Goal: Task Accomplishment & Management: Use online tool/utility

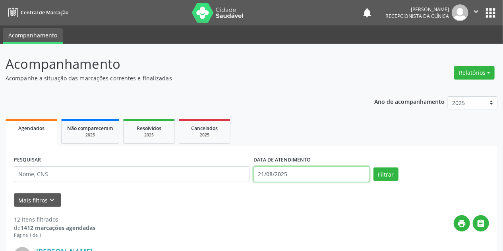
click at [265, 179] on input "21/08/2025" at bounding box center [312, 174] width 116 height 16
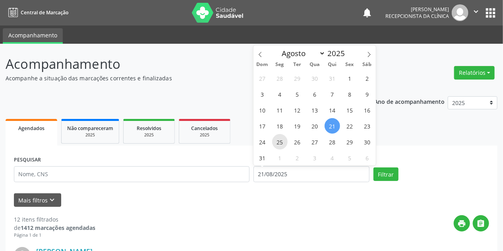
click at [280, 140] on span "25" at bounding box center [280, 142] width 16 height 16
type input "[DATE]"
click at [280, 140] on span "25" at bounding box center [280, 142] width 16 height 16
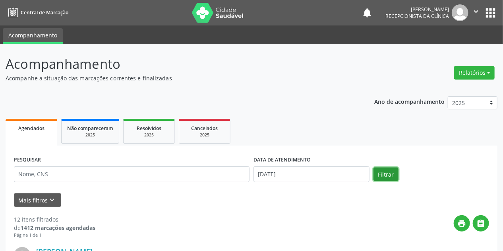
click at [388, 175] on button "Filtrar" at bounding box center [386, 174] width 25 height 14
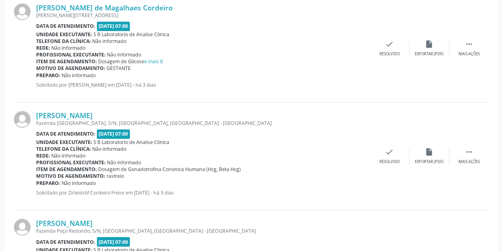
scroll to position [923, 0]
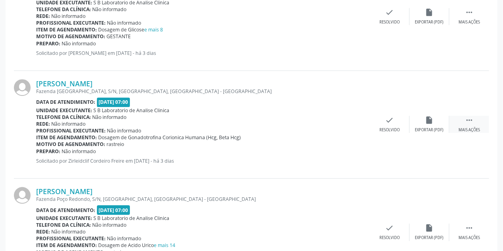
click at [470, 124] on div " Mais ações" at bounding box center [470, 124] width 40 height 17
click at [356, 127] on div "Imprimir" at bounding box center [350, 130] width 18 height 6
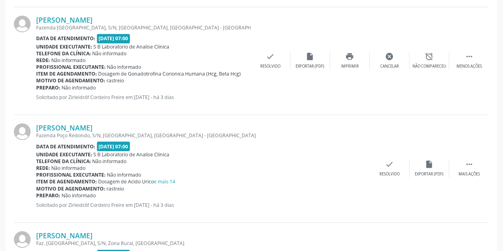
scroll to position [1018, 0]
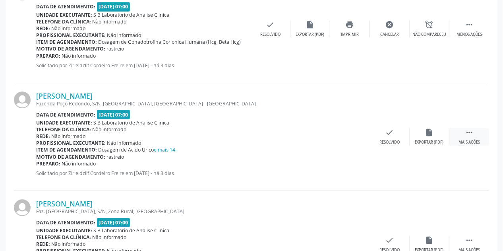
click at [472, 137] on div " Mais ações" at bounding box center [470, 136] width 40 height 17
click at [356, 137] on div "print Imprimir" at bounding box center [350, 136] width 40 height 17
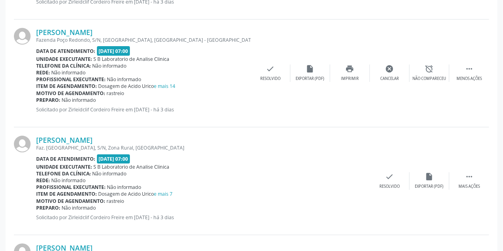
scroll to position [1113, 0]
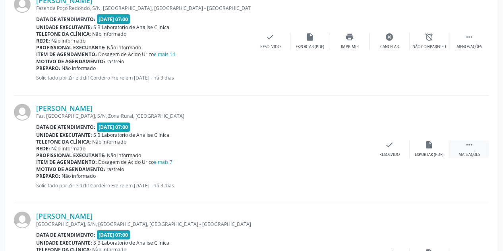
click at [470, 144] on icon "" at bounding box center [469, 144] width 9 height 9
click at [348, 145] on icon "print" at bounding box center [350, 144] width 9 height 9
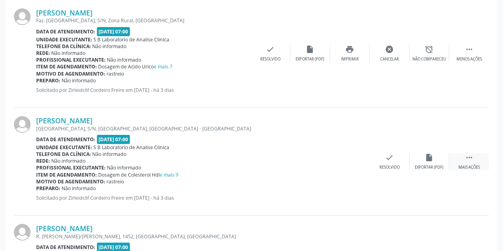
click at [476, 159] on div " Mais ações" at bounding box center [470, 161] width 40 height 17
click at [352, 161] on div "print Imprimir" at bounding box center [350, 161] width 40 height 17
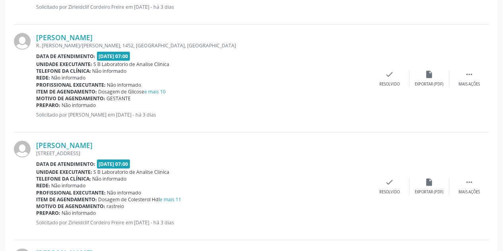
scroll to position [1431, 0]
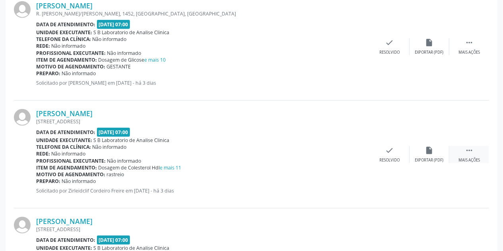
click at [471, 152] on icon "" at bounding box center [469, 150] width 9 height 9
click at [353, 151] on icon "print" at bounding box center [350, 150] width 9 height 9
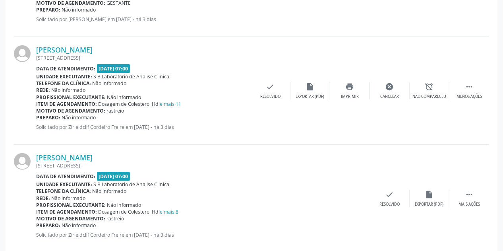
scroll to position [1527, 0]
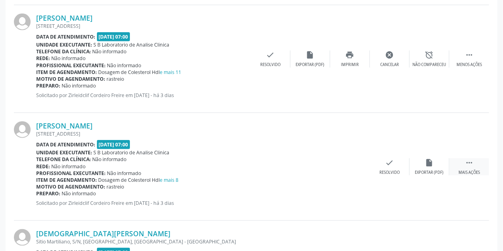
click at [466, 166] on div " Mais ações" at bounding box center [470, 166] width 40 height 17
click at [352, 167] on div "print Imprimir" at bounding box center [350, 166] width 40 height 17
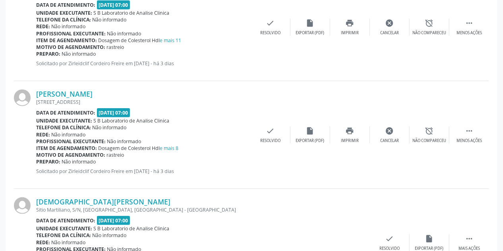
scroll to position [1622, 0]
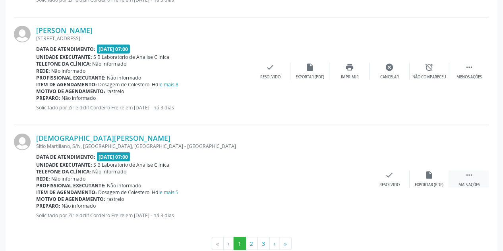
click at [469, 179] on div " Mais ações" at bounding box center [470, 179] width 40 height 17
click at [355, 177] on div "print Imprimir" at bounding box center [350, 179] width 40 height 17
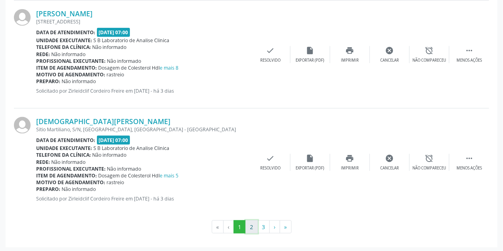
click at [254, 224] on button "2" at bounding box center [252, 227] width 12 height 14
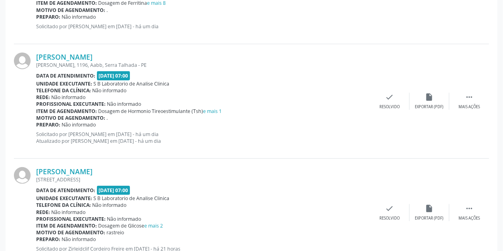
scroll to position [1304, 0]
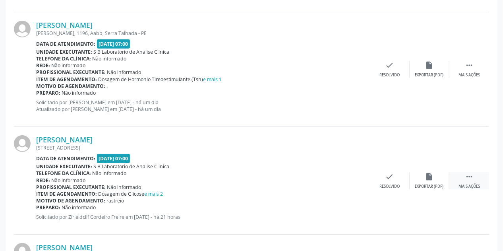
click at [473, 179] on icon "" at bounding box center [469, 176] width 9 height 9
click at [348, 175] on icon "print" at bounding box center [350, 176] width 9 height 9
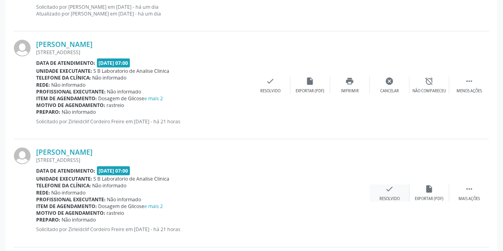
scroll to position [1431, 0]
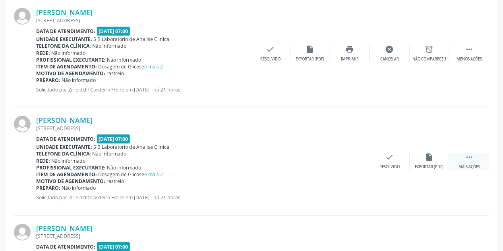
click at [475, 164] on div "Mais ações" at bounding box center [469, 167] width 21 height 6
click at [355, 156] on div "print Imprimir" at bounding box center [350, 161] width 40 height 17
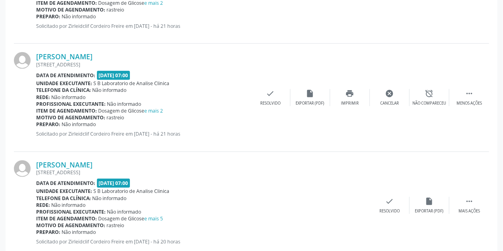
scroll to position [1527, 0]
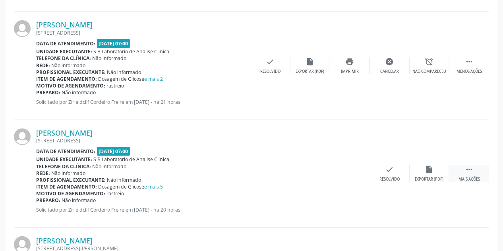
click at [469, 174] on div " Mais ações" at bounding box center [470, 173] width 40 height 17
click at [355, 172] on div "print Imprimir" at bounding box center [350, 173] width 40 height 17
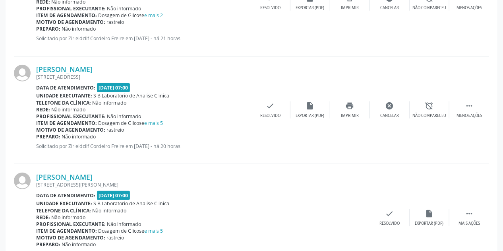
scroll to position [1646, 0]
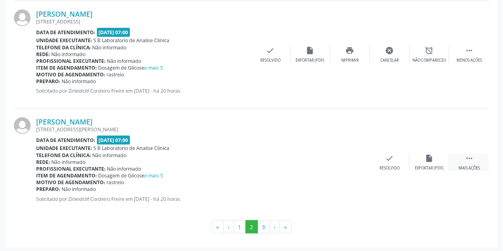
click at [475, 157] on div " Mais ações" at bounding box center [470, 162] width 40 height 17
click at [345, 159] on div "print Imprimir" at bounding box center [350, 162] width 40 height 17
click at [262, 223] on button "3" at bounding box center [264, 227] width 12 height 14
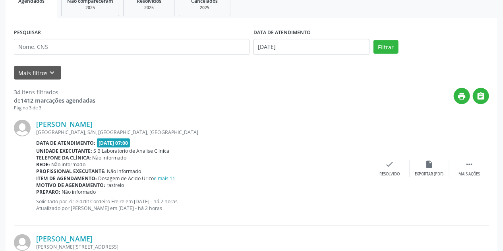
scroll to position [191, 0]
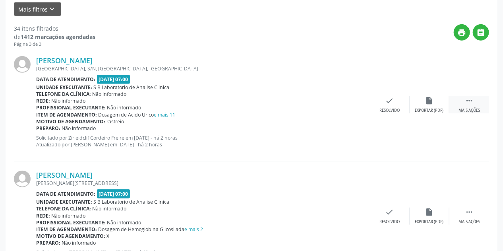
click at [467, 105] on div " Mais ações" at bounding box center [470, 104] width 40 height 17
click at [355, 107] on div "print Imprimir" at bounding box center [350, 104] width 40 height 17
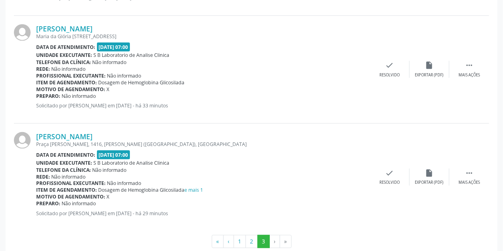
scroll to position [461, 0]
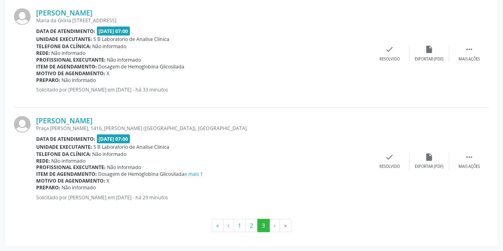
click at [275, 224] on li "›" at bounding box center [275, 226] width 10 height 14
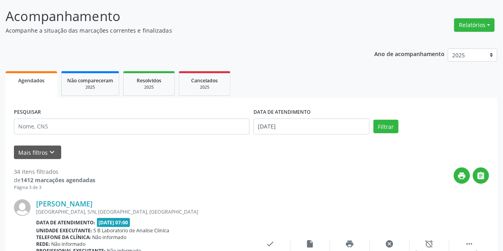
scroll to position [0, 0]
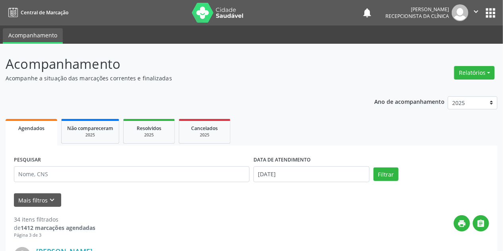
click at [200, 18] on img at bounding box center [218, 13] width 52 height 20
click at [195, 13] on img at bounding box center [218, 13] width 52 height 20
click at [282, 172] on input "21/08/2025" at bounding box center [312, 174] width 116 height 16
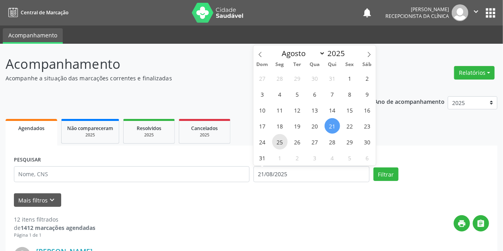
click at [283, 142] on span "25" at bounding box center [280, 142] width 16 height 16
type input "[DATE]"
click at [283, 142] on span "25" at bounding box center [280, 142] width 16 height 16
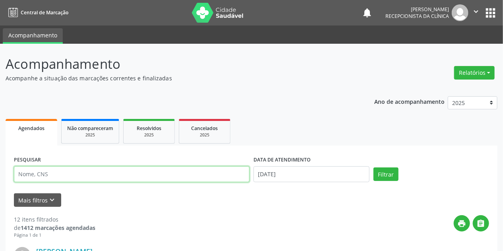
click at [35, 176] on input "text" at bounding box center [132, 174] width 236 height 16
click at [374, 167] on button "Filtrar" at bounding box center [386, 174] width 25 height 14
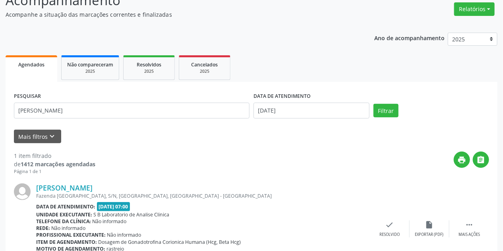
scroll to position [109, 0]
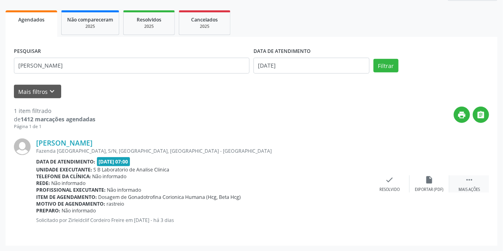
click at [468, 180] on icon "" at bounding box center [469, 179] width 9 height 9
click at [349, 181] on icon "print" at bounding box center [350, 179] width 9 height 9
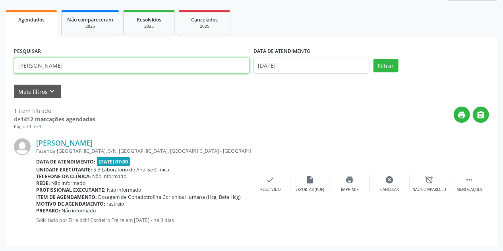
drag, startPoint x: 50, startPoint y: 65, endPoint x: 0, endPoint y: 72, distance: 50.1
click at [0, 72] on div "Acompanhamento Acompanhe a situação das marcações correntes e finalizadas Relat…" at bounding box center [251, 93] width 503 height 316
type input "AGENOR PERE"
